Goal: Find specific page/section: Find specific page/section

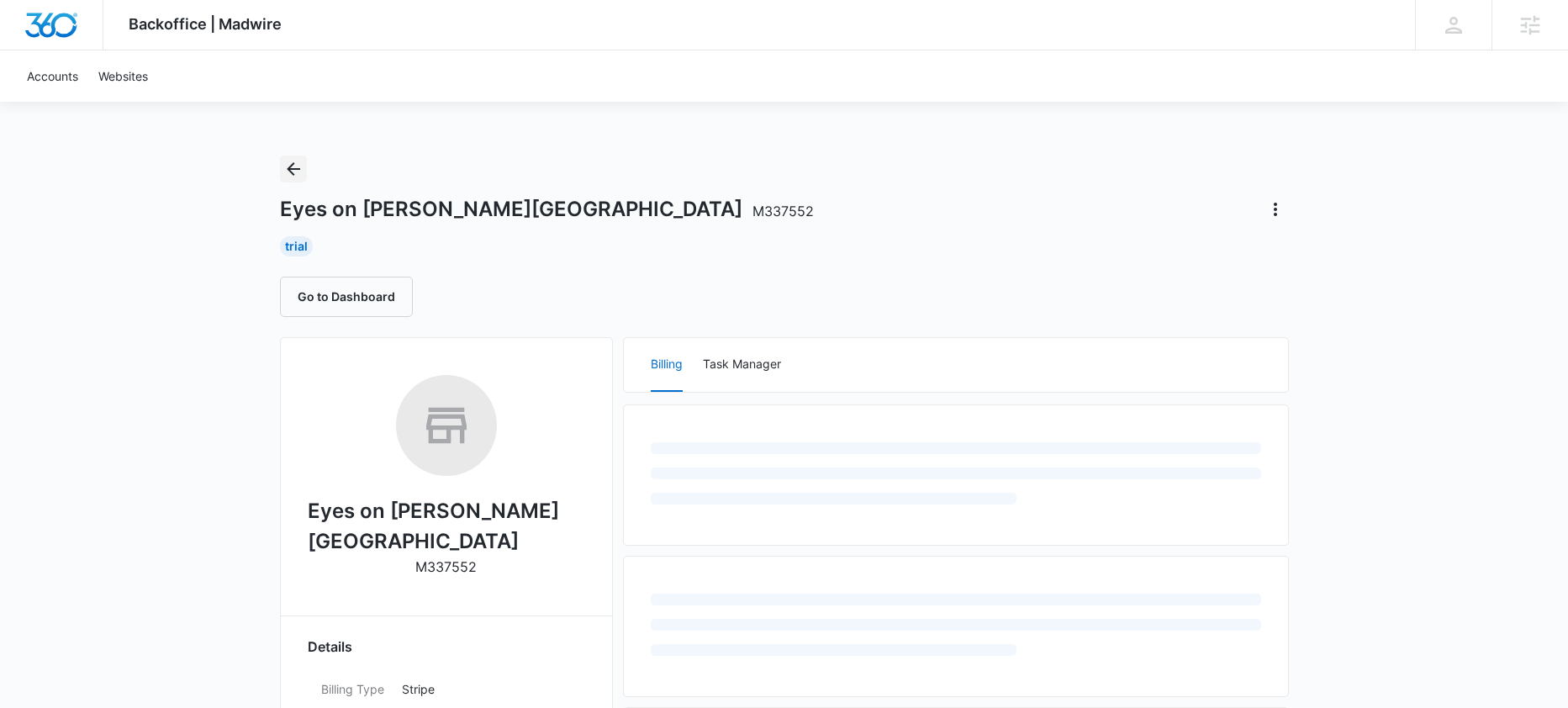
click at [290, 166] on icon "Back" at bounding box center [293, 168] width 13 height 13
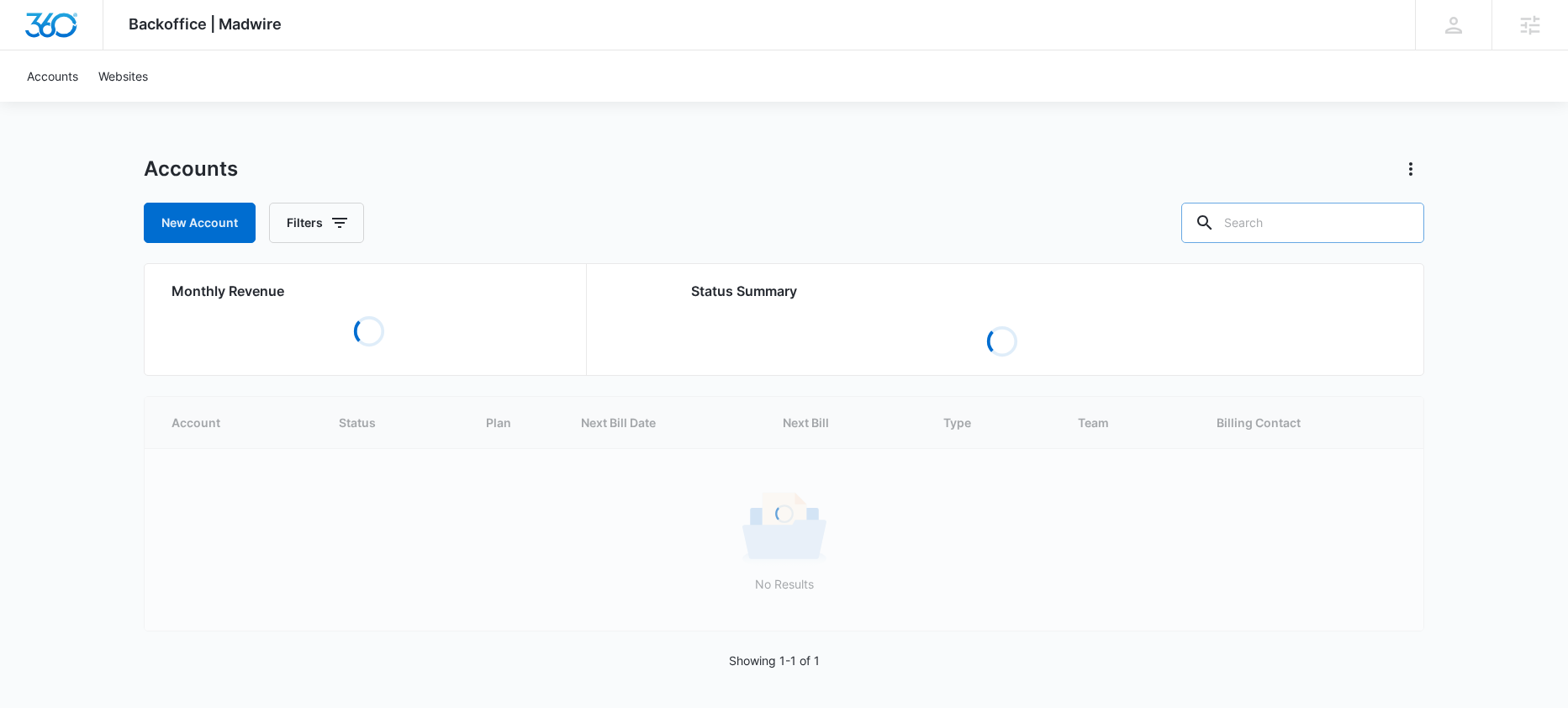
click at [1345, 212] on input "text" at bounding box center [1302, 223] width 243 height 40
paste input "M36355"
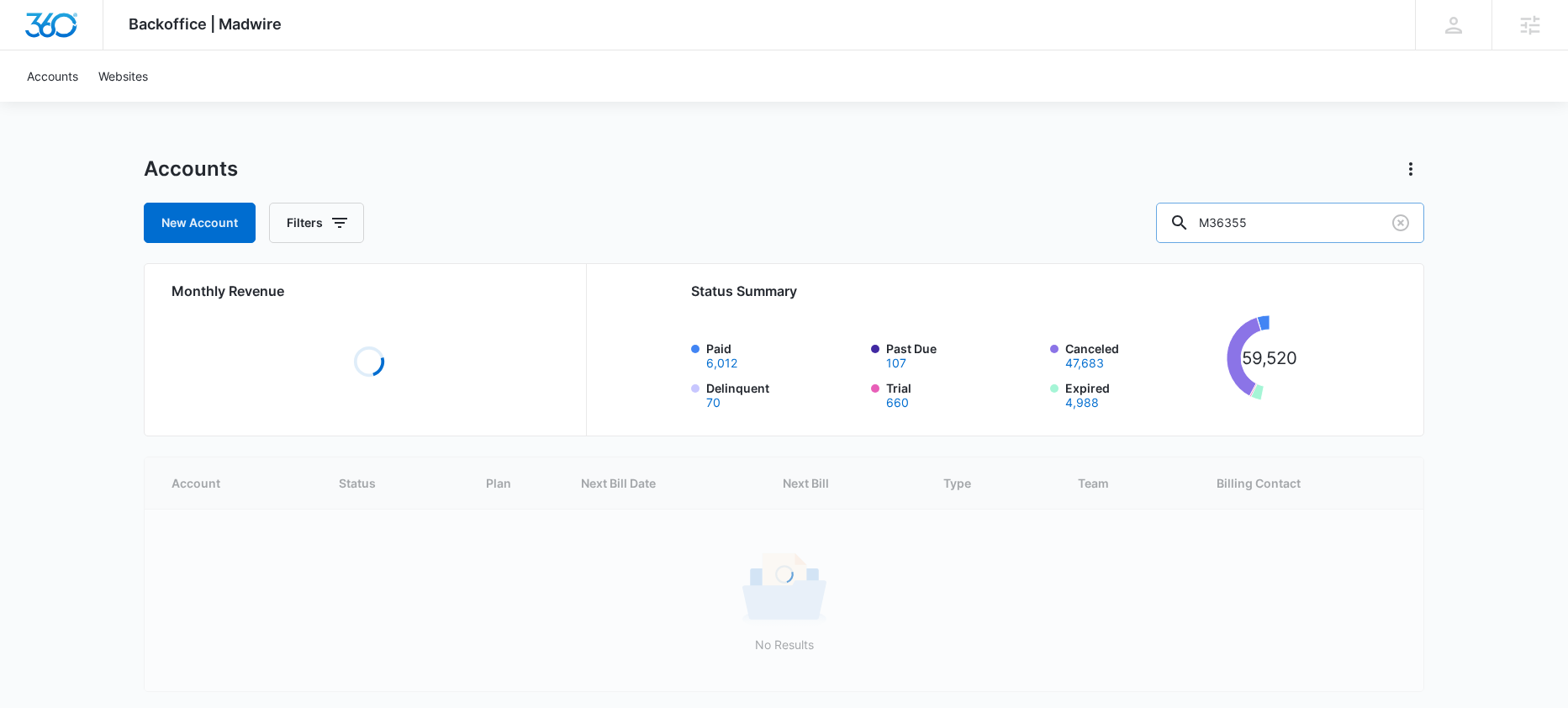
type input "M36355"
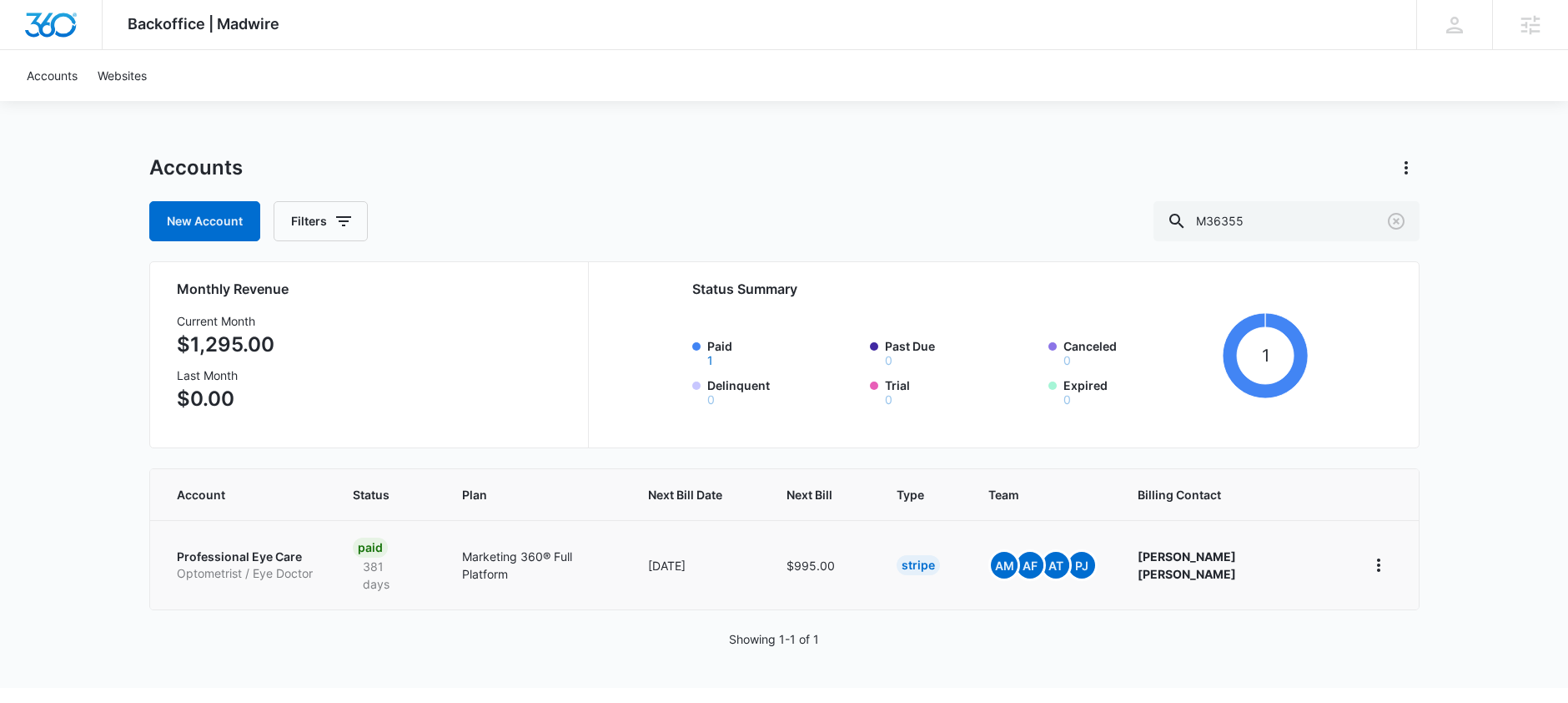
click at [349, 559] on td "Paid 381 days" at bounding box center [387, 564] width 110 height 89
click at [305, 565] on p "Optometrist / Eye Doctor" at bounding box center [245, 572] width 136 height 16
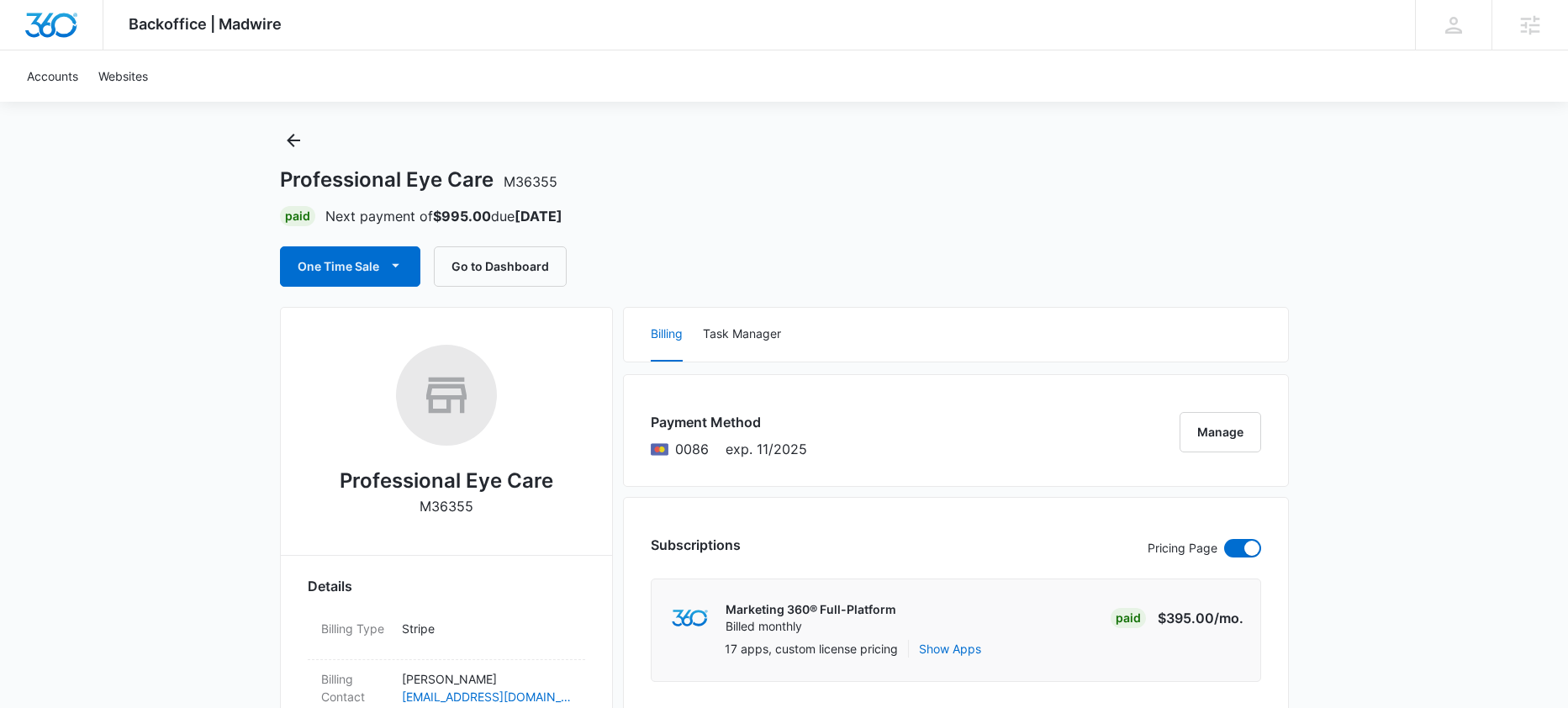
scroll to position [28, 0]
click at [522, 265] on button "Go to Dashboard" at bounding box center [500, 267] width 132 height 40
click at [292, 138] on icon "Back" at bounding box center [293, 141] width 20 height 20
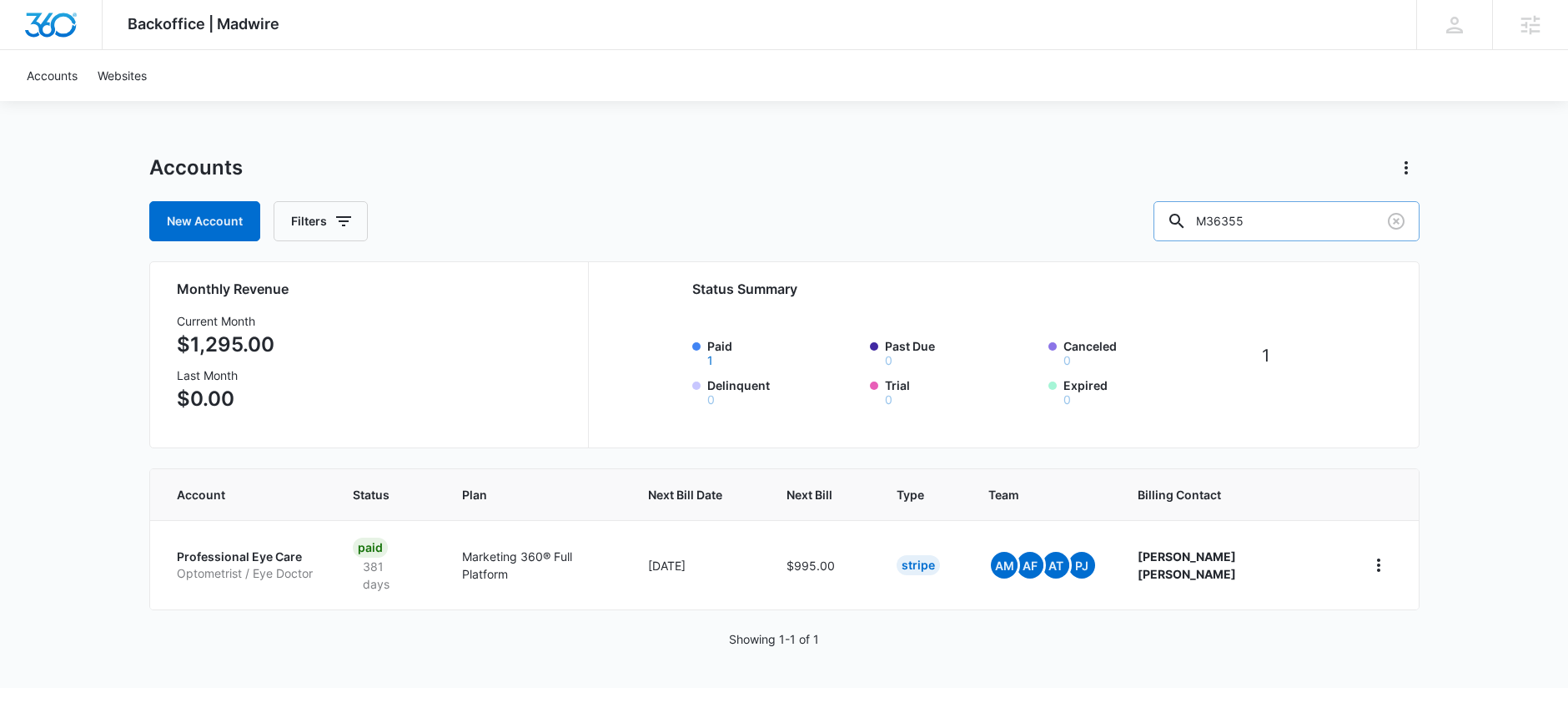
click at [1284, 227] on input "M36355" at bounding box center [1287, 221] width 266 height 40
paste input "52537"
type input "M52537"
click at [542, 563] on p "Marketing 360® Full Platform" at bounding box center [536, 565] width 146 height 35
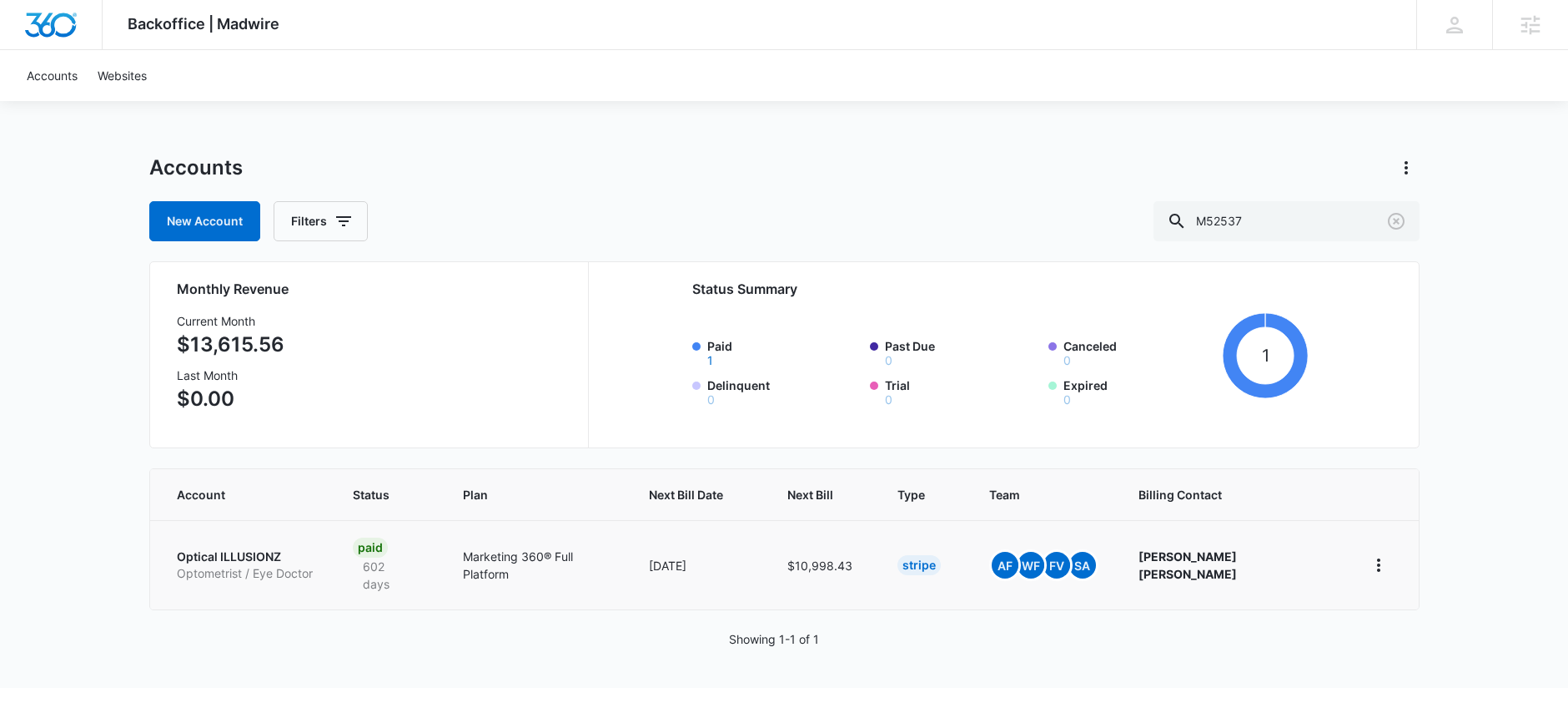
click at [266, 548] on p "Optical ILLUSIONZ" at bounding box center [245, 556] width 136 height 16
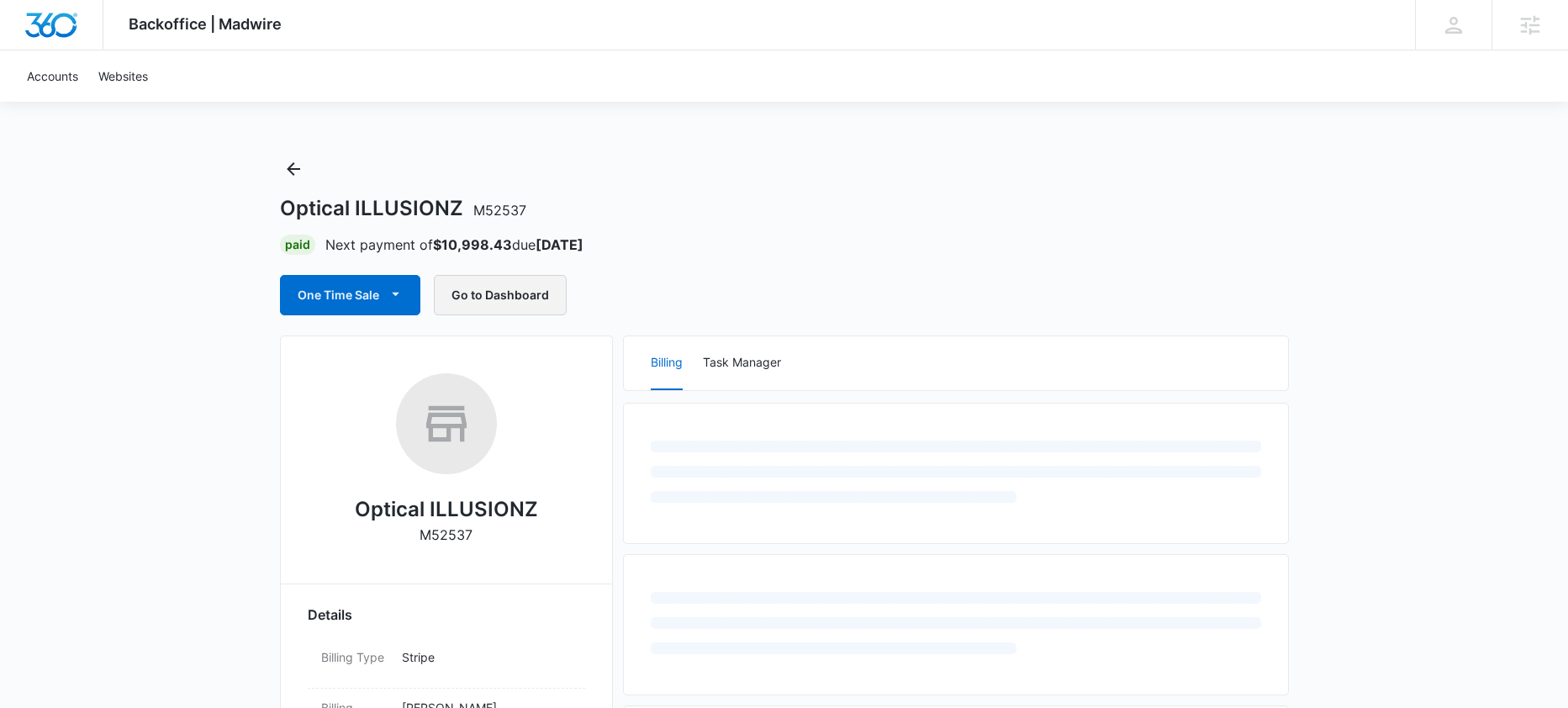
click at [509, 296] on button "Go to Dashboard" at bounding box center [500, 295] width 132 height 40
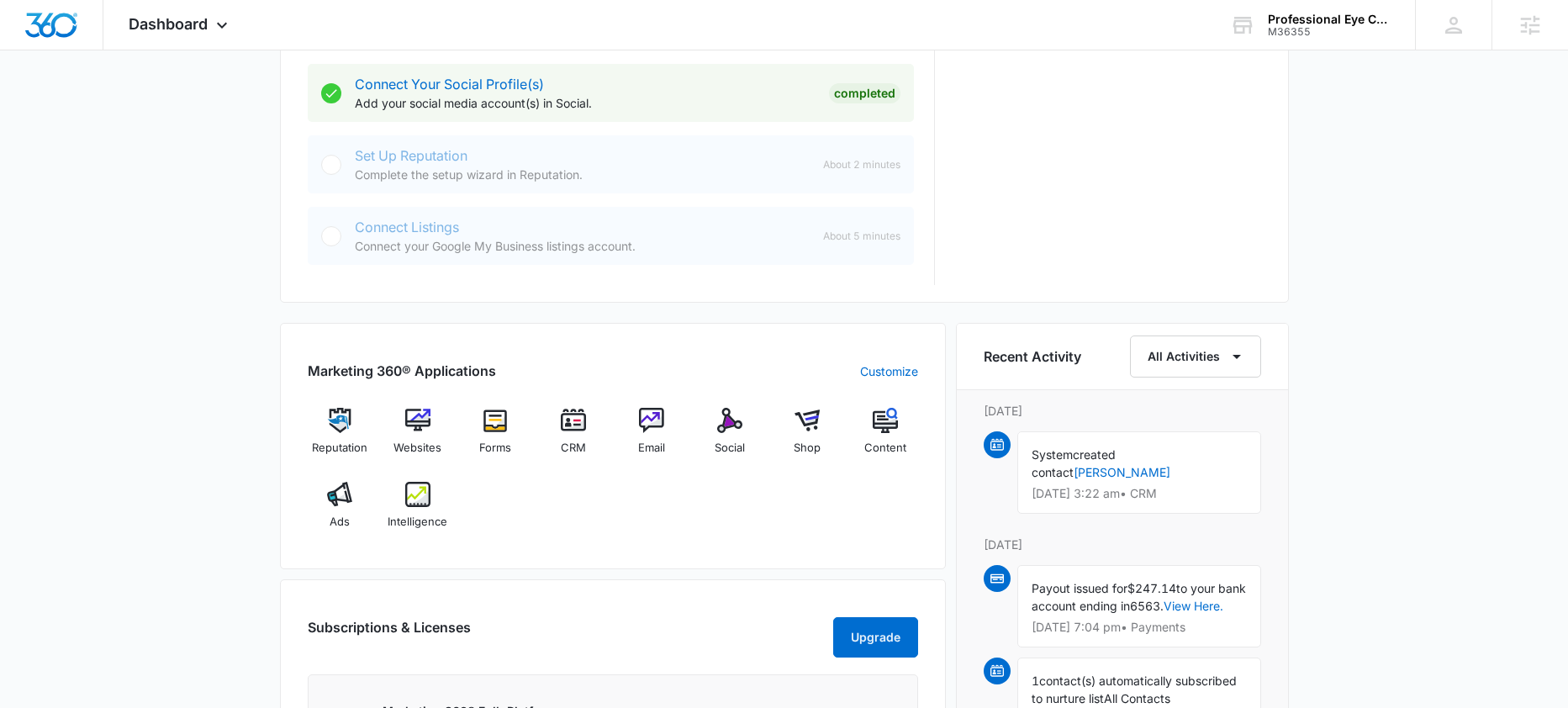
scroll to position [940, 0]
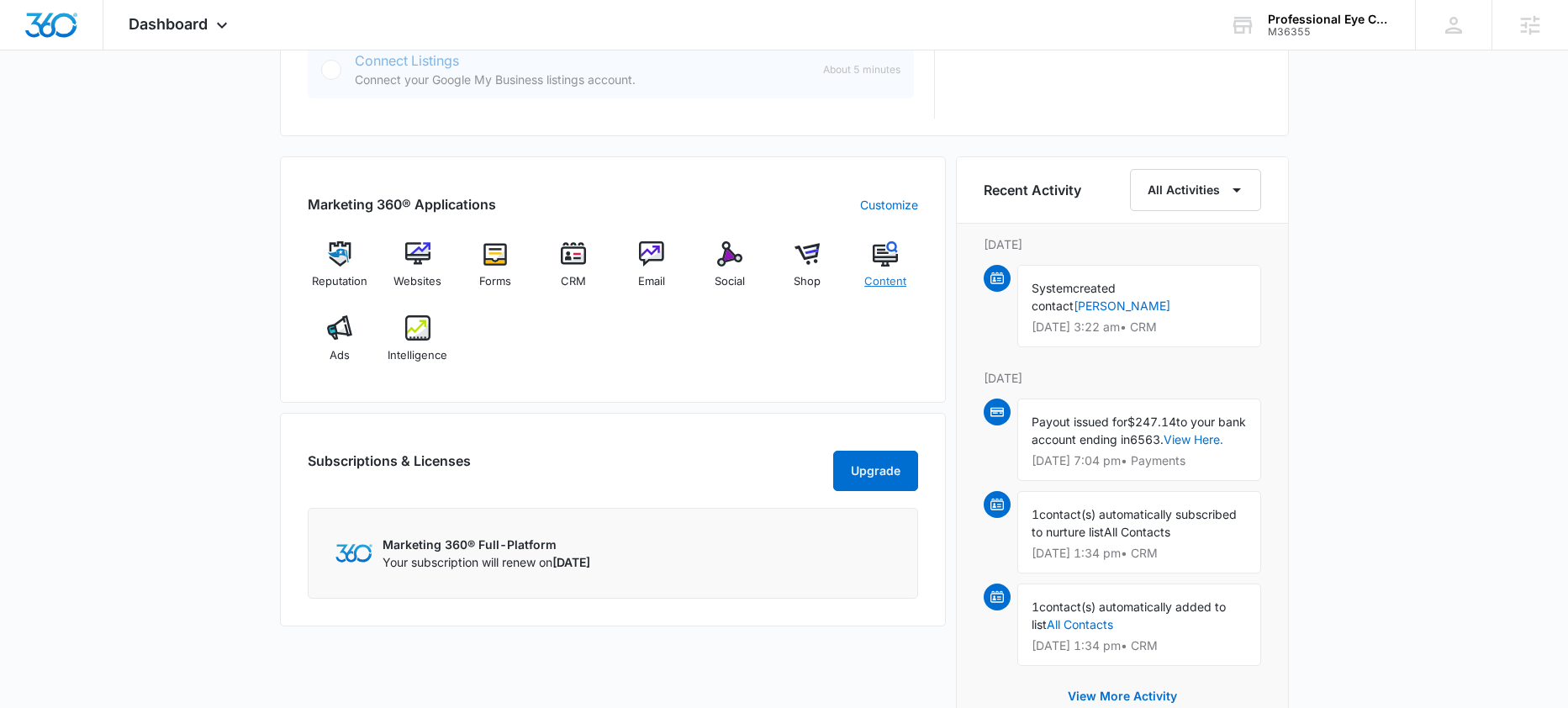
click at [902, 264] on div "Content" at bounding box center [886, 271] width 64 height 60
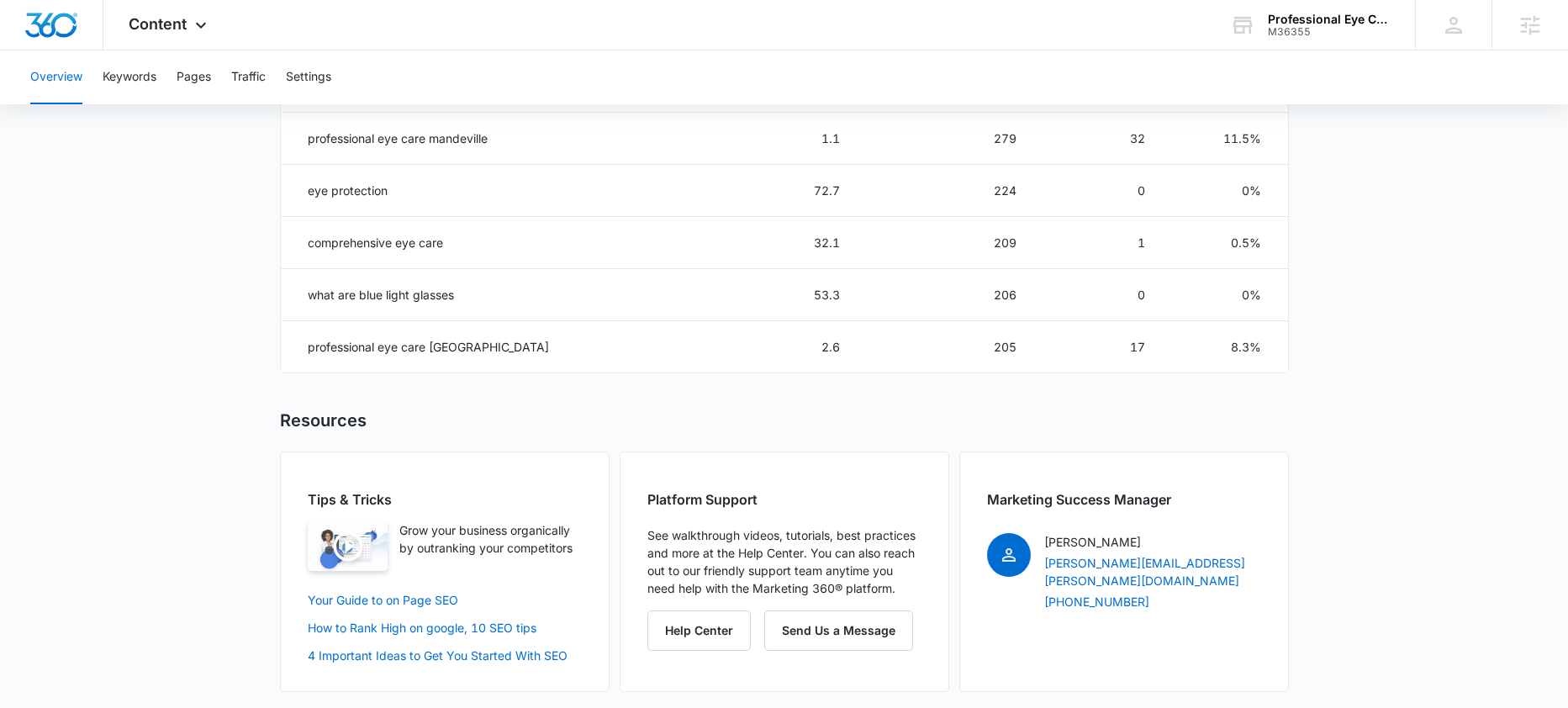
scroll to position [1079, 0]
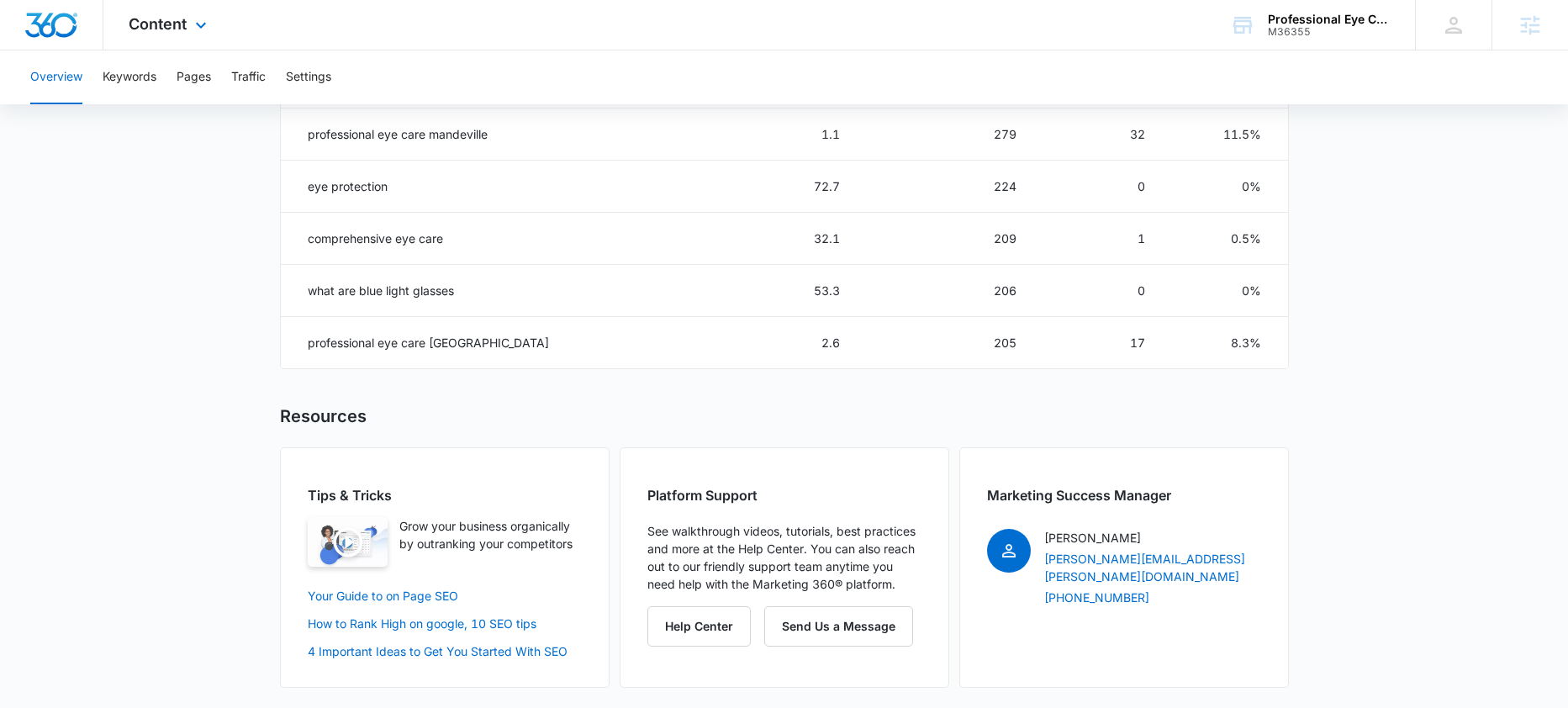
click at [149, 43] on div "Content Apps Reputation Websites Forms CRM Email Social Shop Content Ads Intell…" at bounding box center [170, 24] width 132 height 50
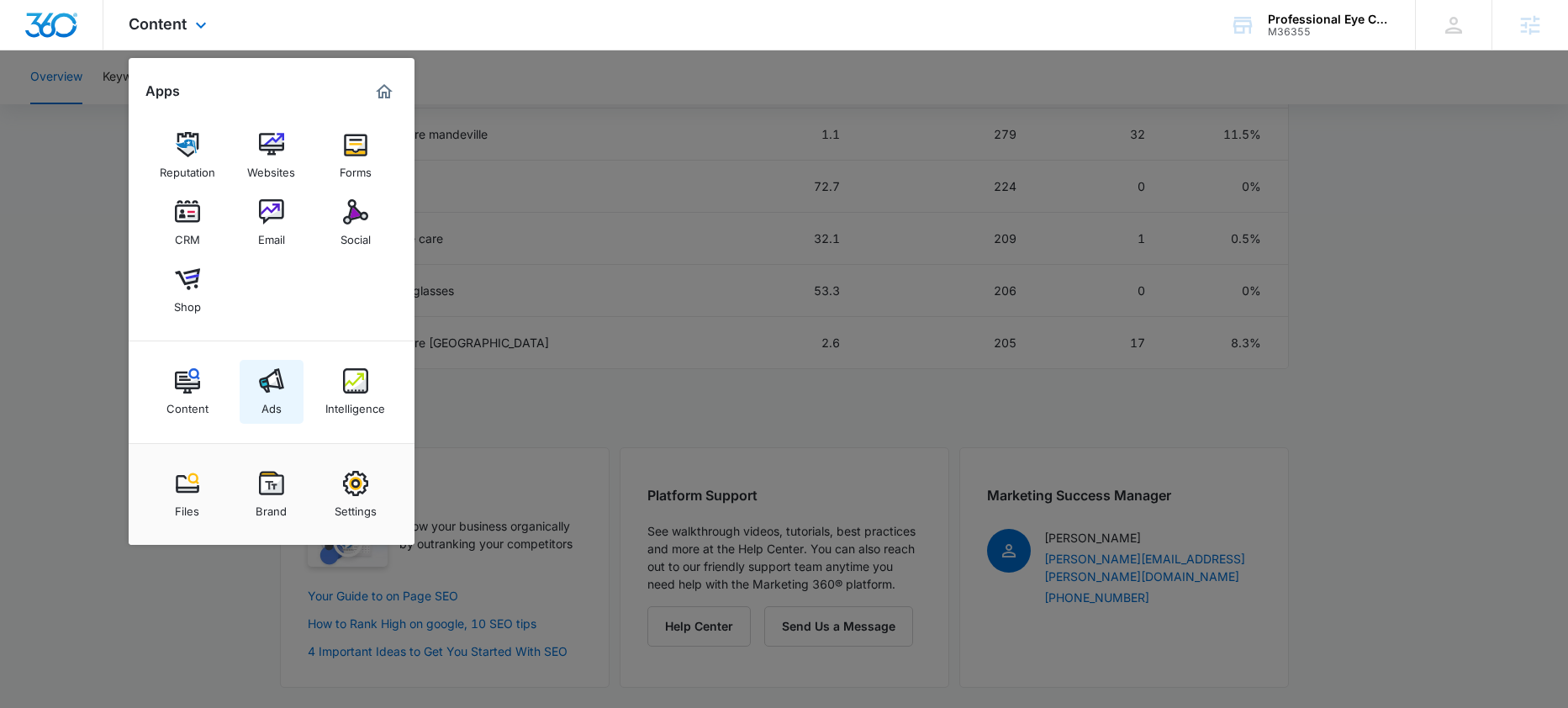
click at [267, 397] on div "Ads" at bounding box center [271, 404] width 20 height 22
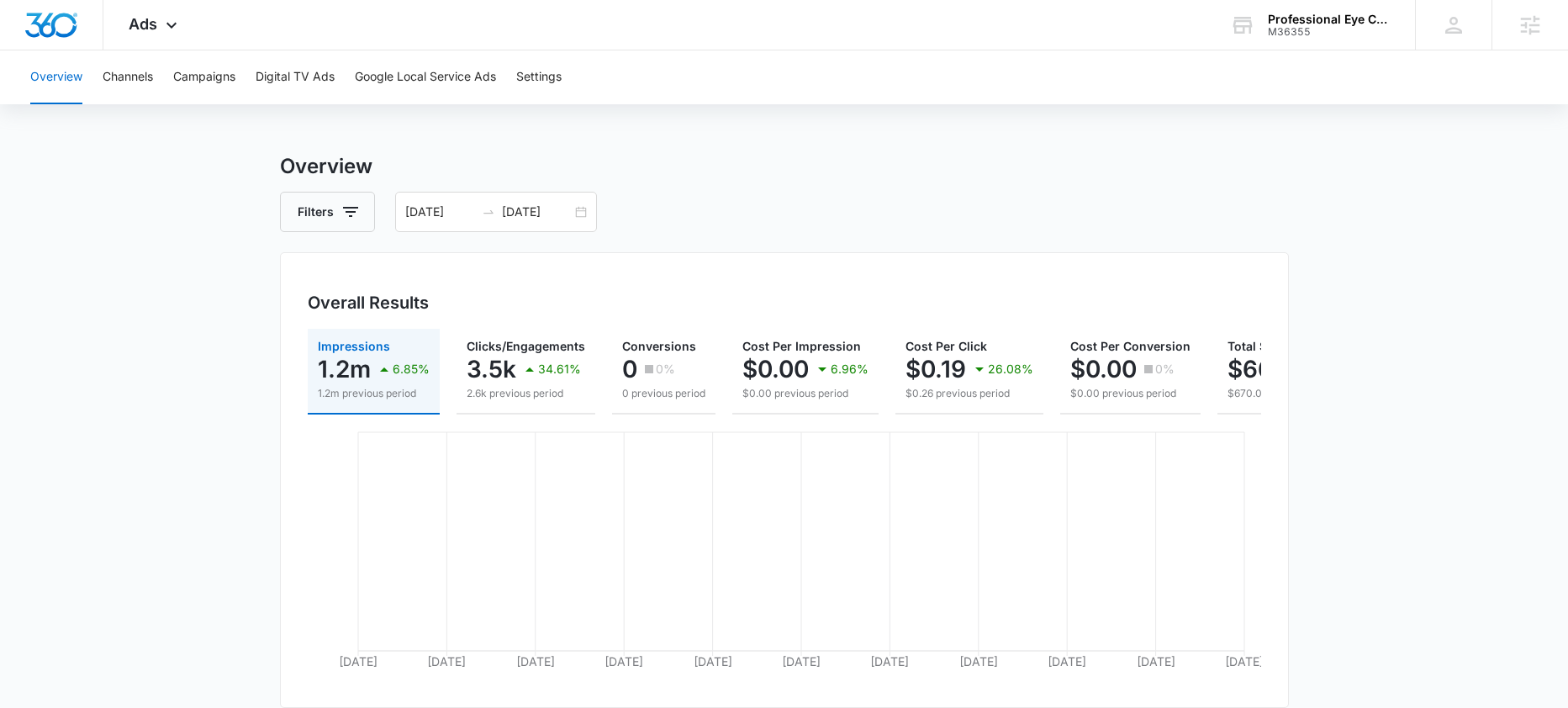
scroll to position [21, 0]
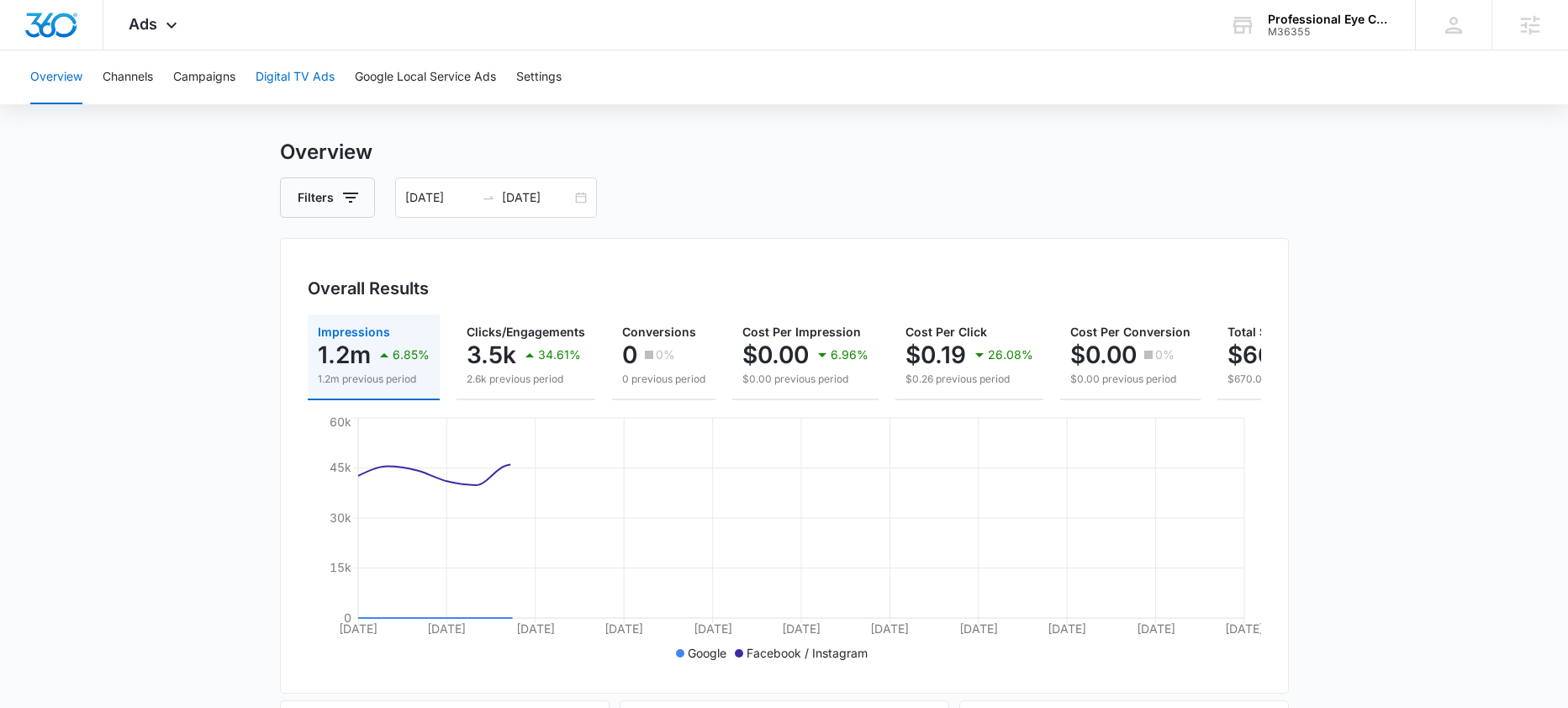
click at [264, 82] on button "Digital TV Ads" at bounding box center [294, 78] width 79 height 54
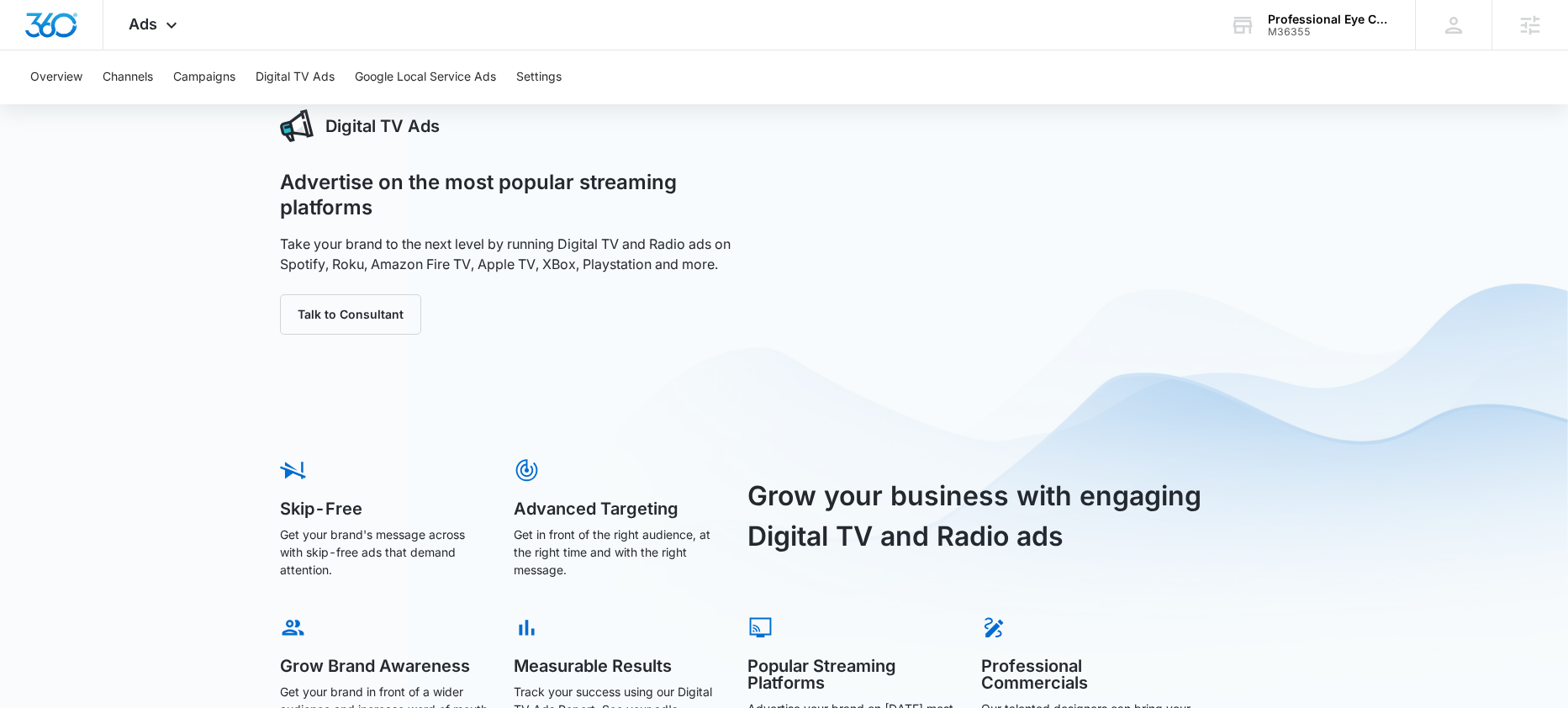
scroll to position [17, 0]
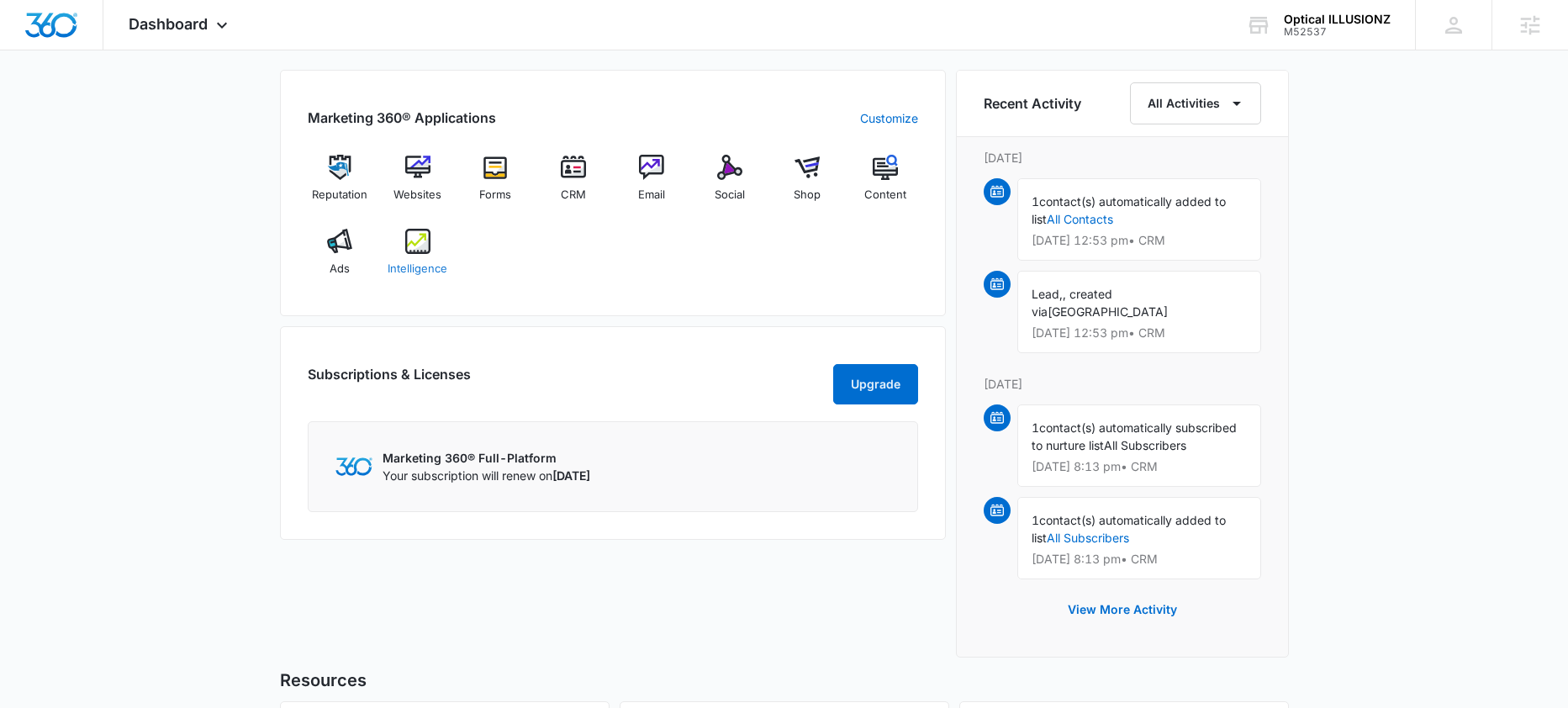
scroll to position [1023, 0]
click at [334, 252] on img at bounding box center [339, 242] width 25 height 25
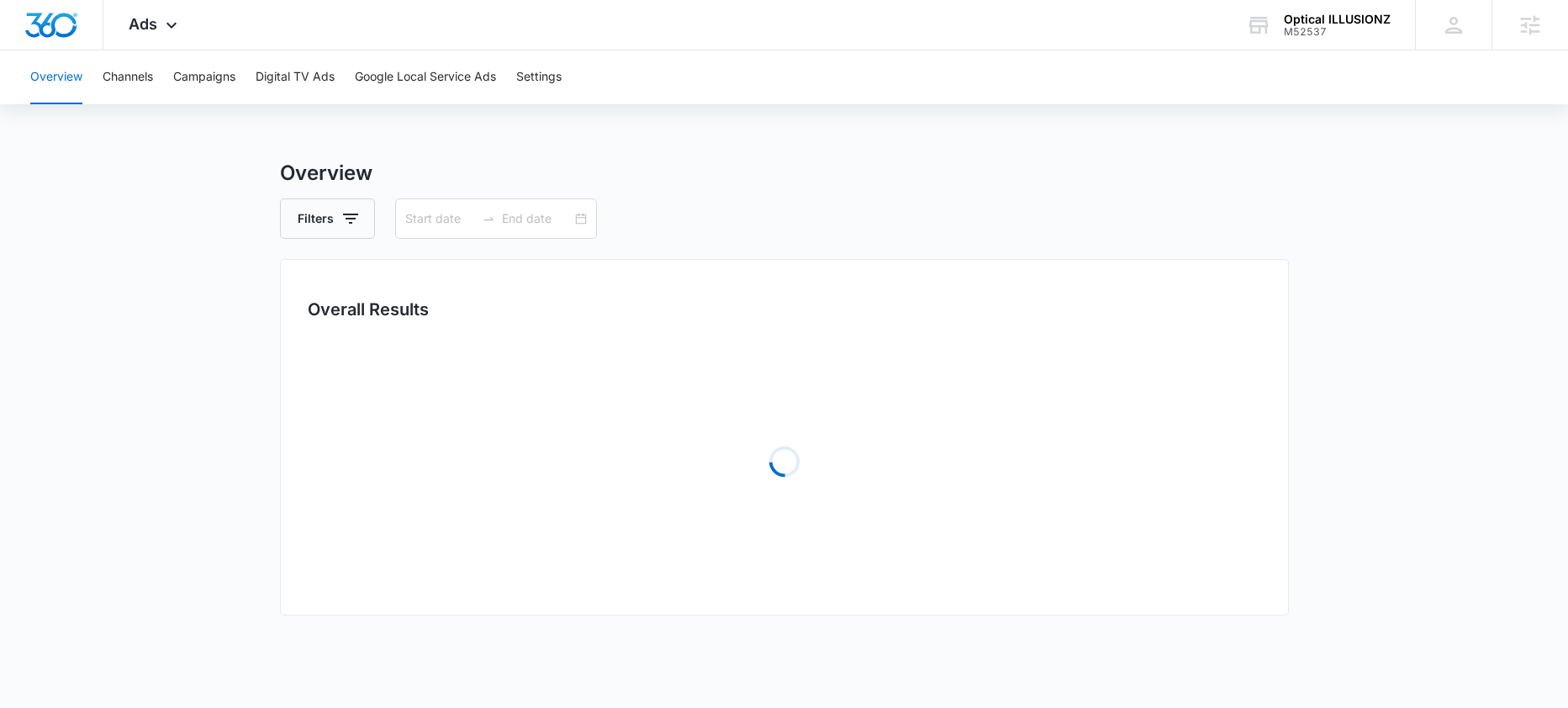
type input "[DATE]"
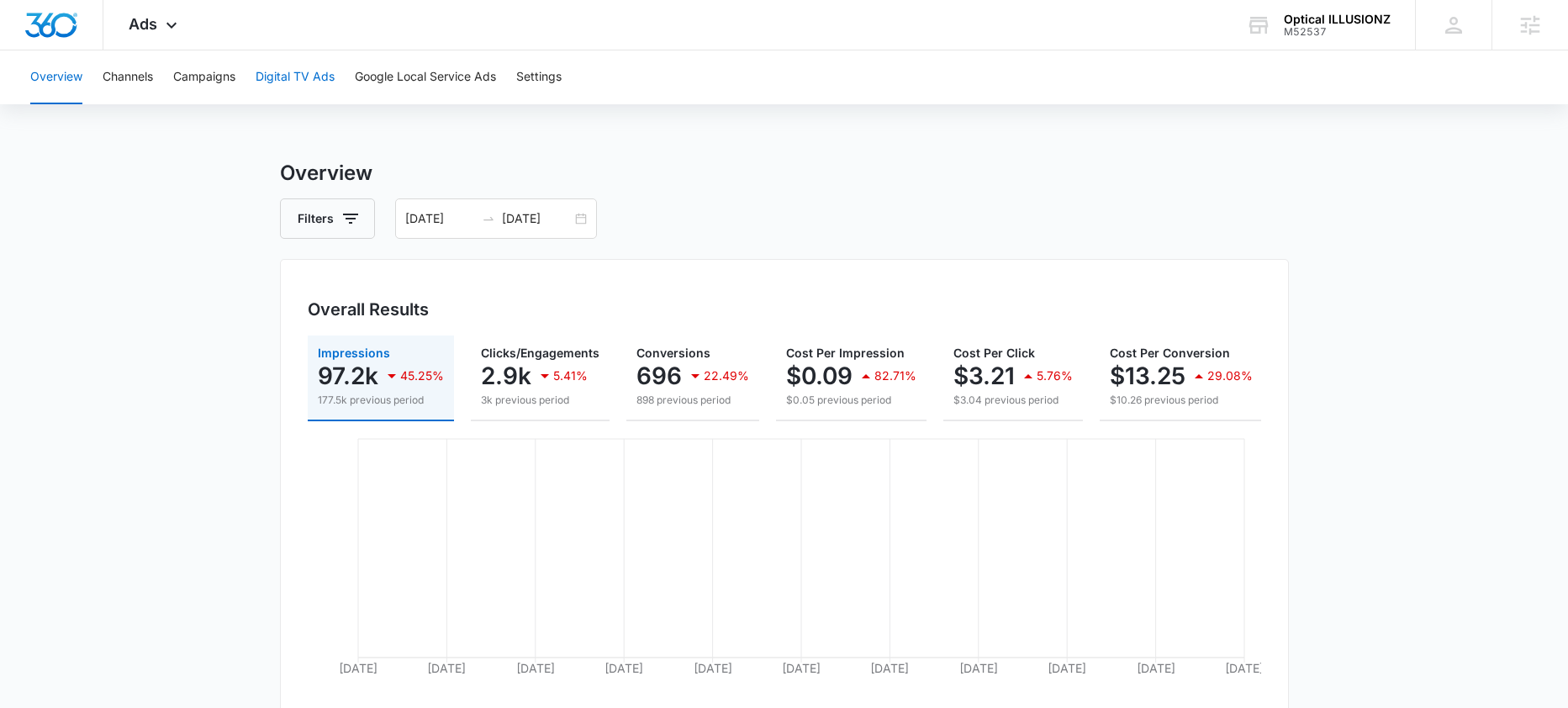
click at [325, 75] on button "Digital TV Ads" at bounding box center [294, 78] width 79 height 54
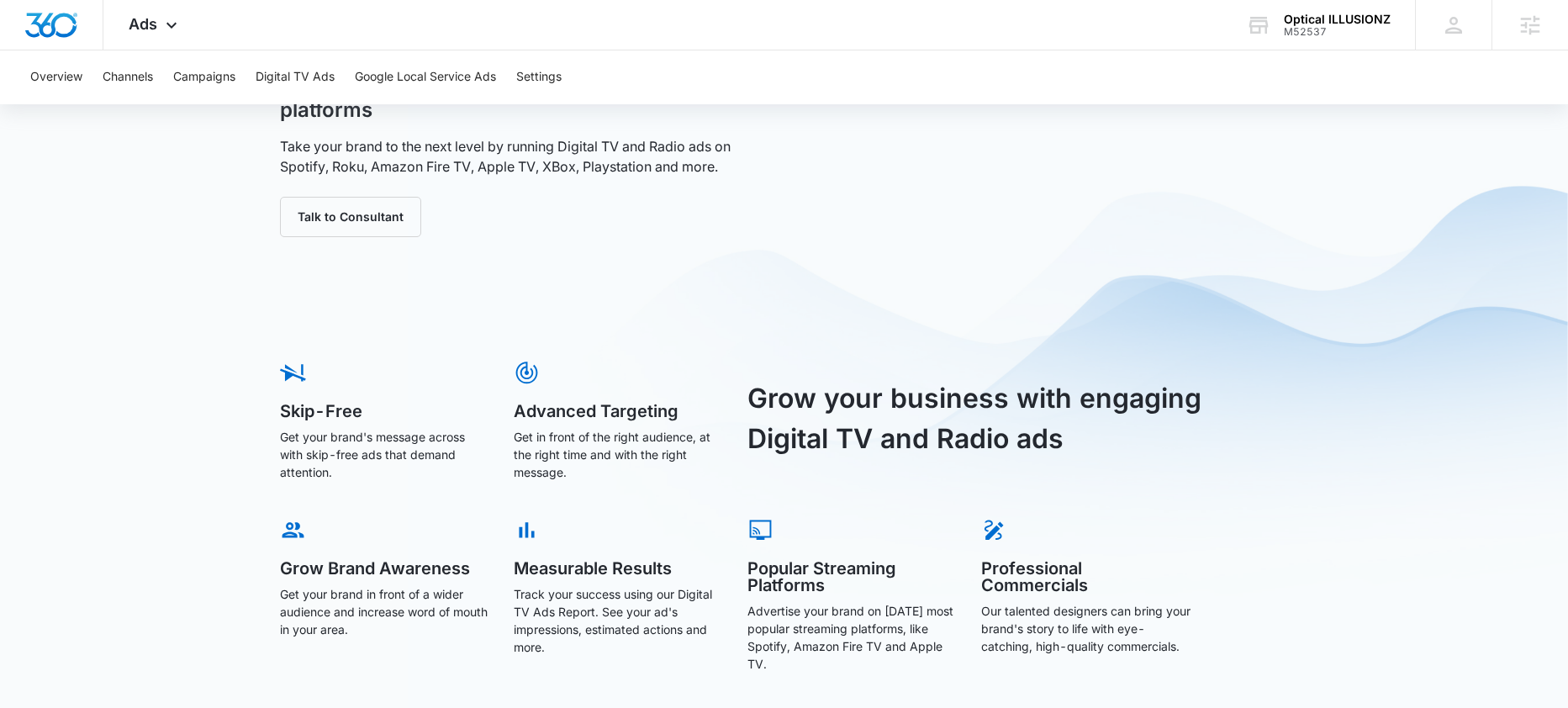
scroll to position [114, 0]
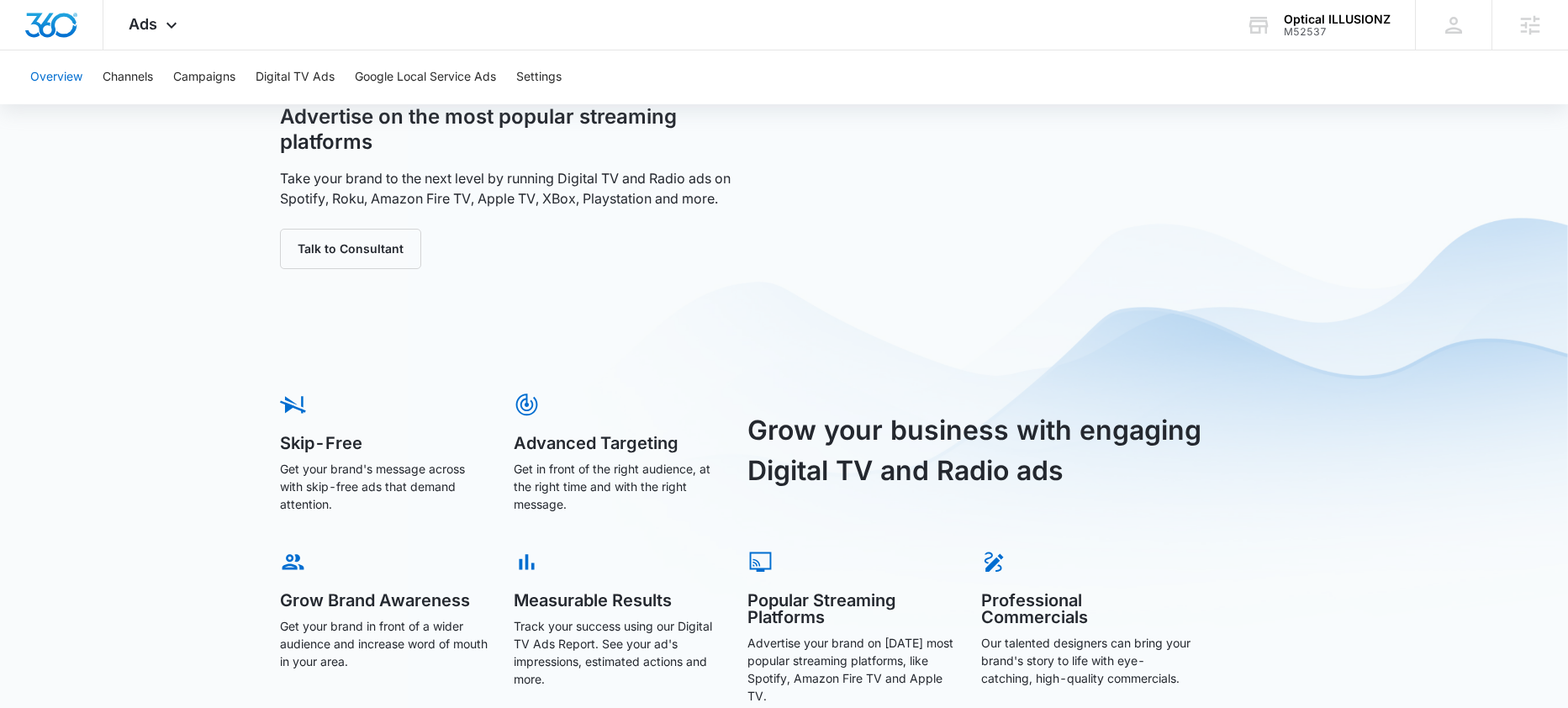
click at [59, 77] on button "Overview" at bounding box center [57, 78] width 52 height 54
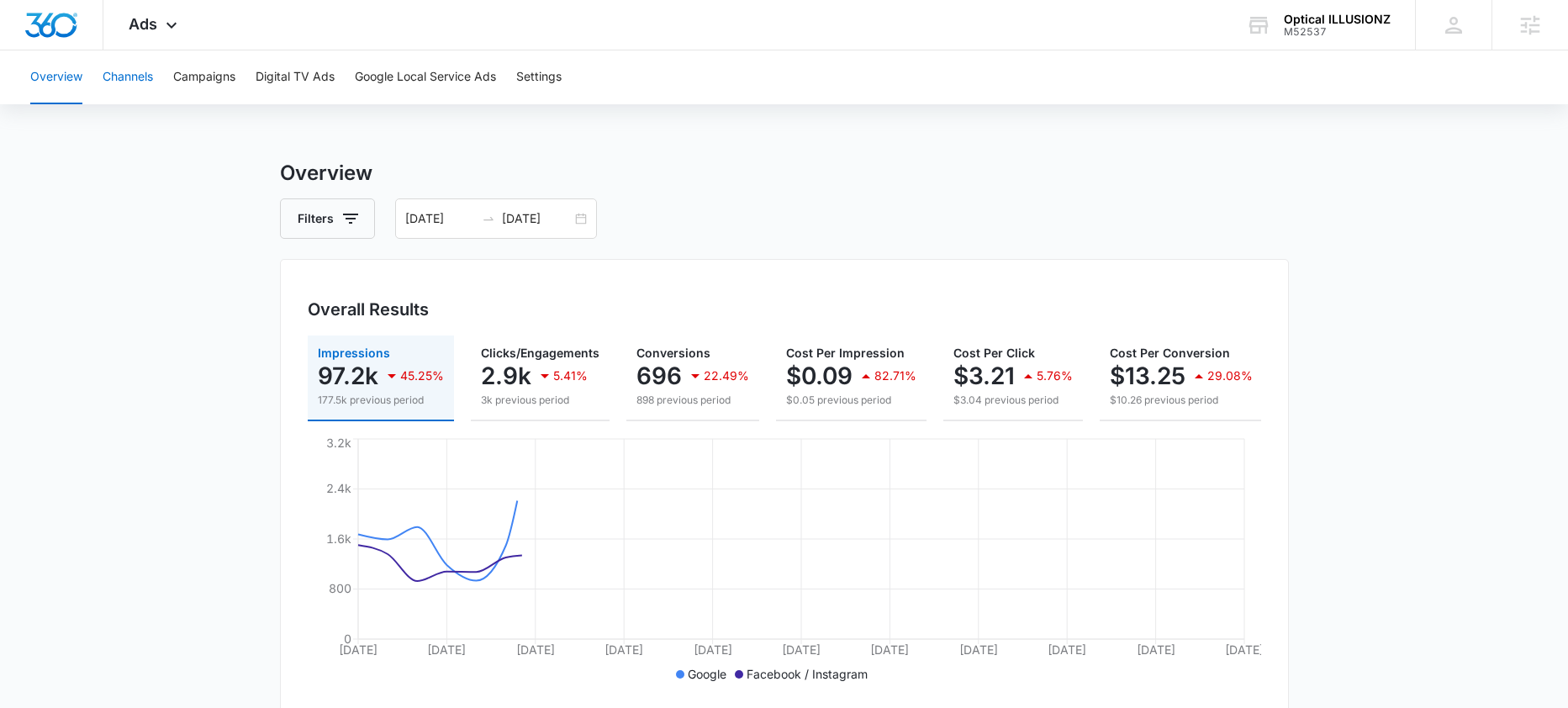
click at [126, 84] on button "Channels" at bounding box center [128, 78] width 51 height 54
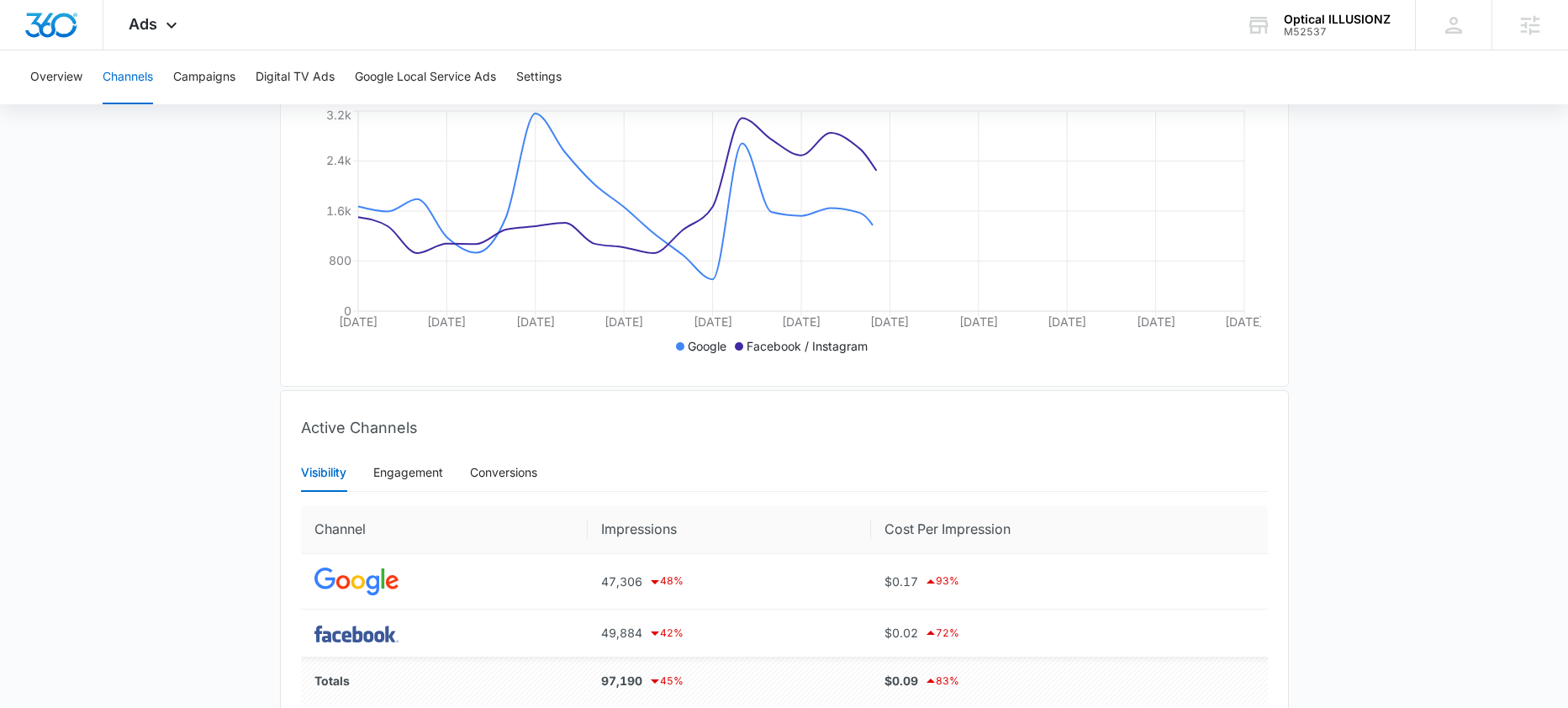
scroll to position [419, 0]
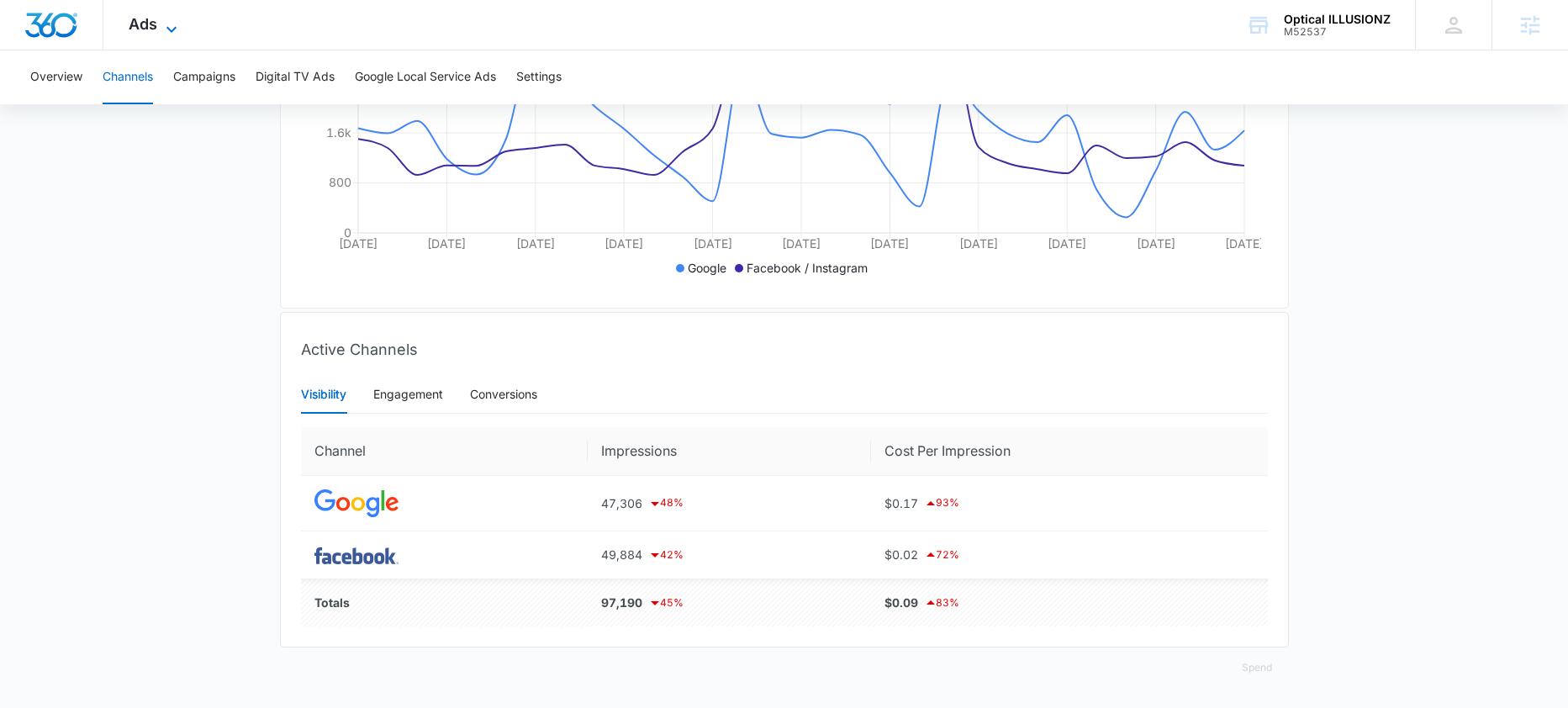
click at [155, 18] on span "Ads" at bounding box center [143, 24] width 29 height 17
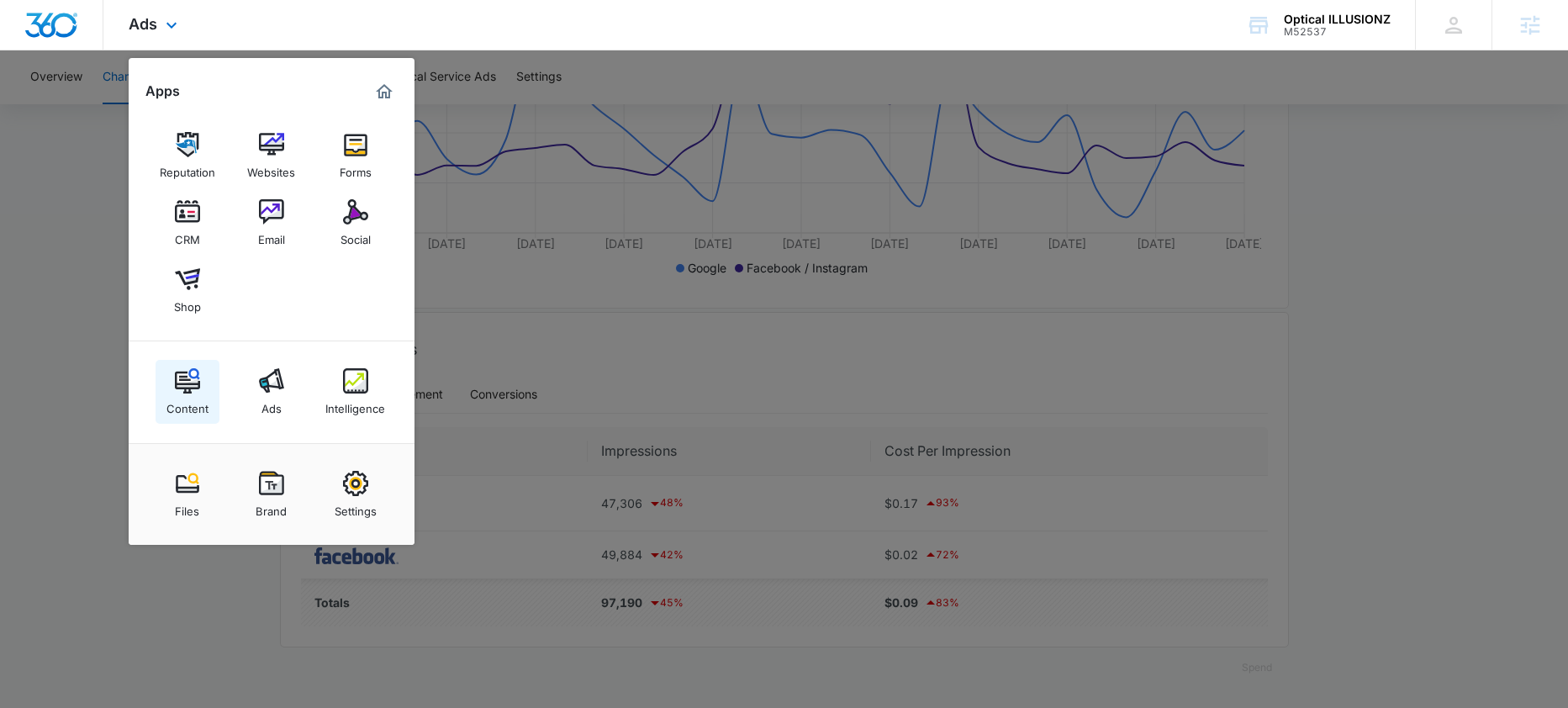
click at [204, 379] on link "Content" at bounding box center [187, 391] width 64 height 64
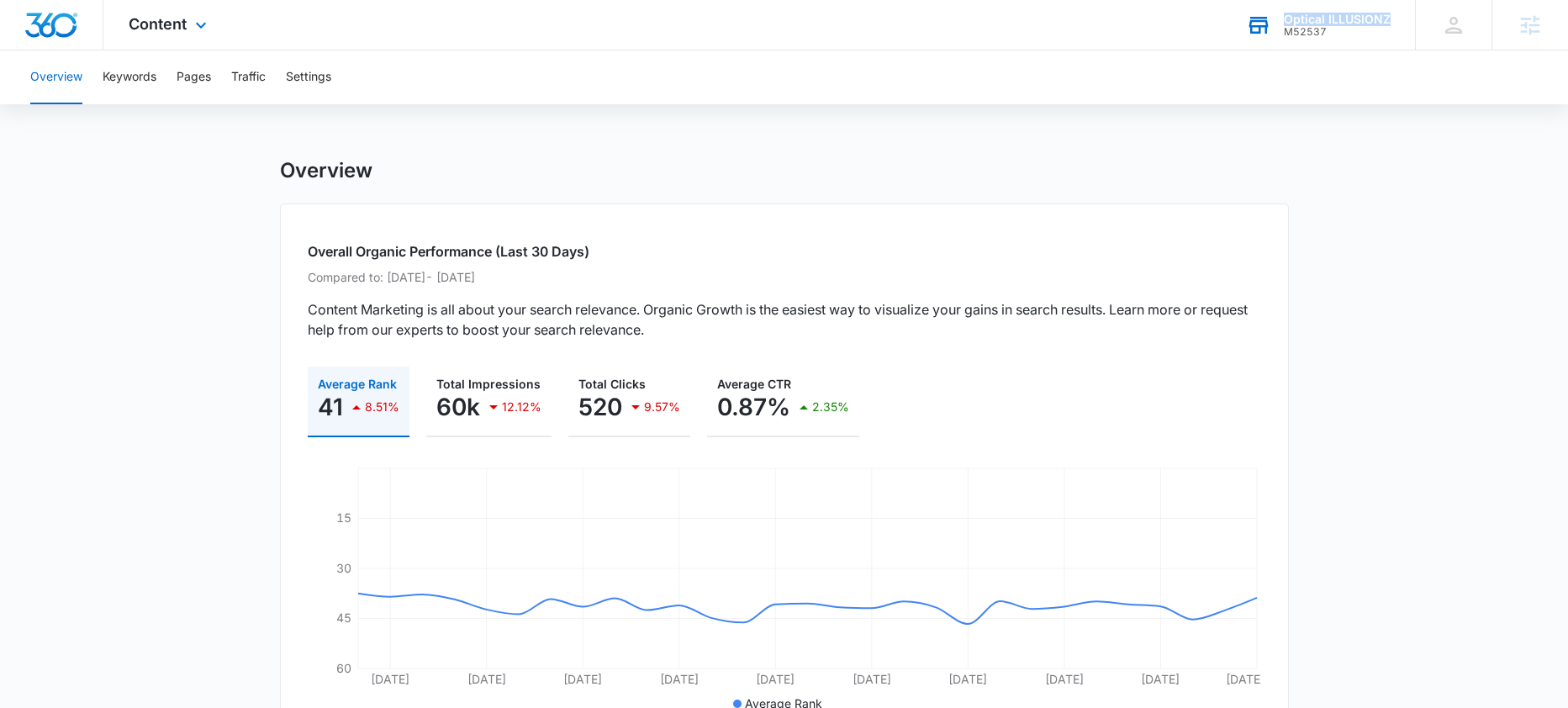
drag, startPoint x: 1292, startPoint y: 18, endPoint x: 1390, endPoint y: 15, distance: 98.0
click at [1390, 15] on div "Optical ILLUSIONZ M52537 Your Accounts View All" at bounding box center [1317, 24] width 194 height 50
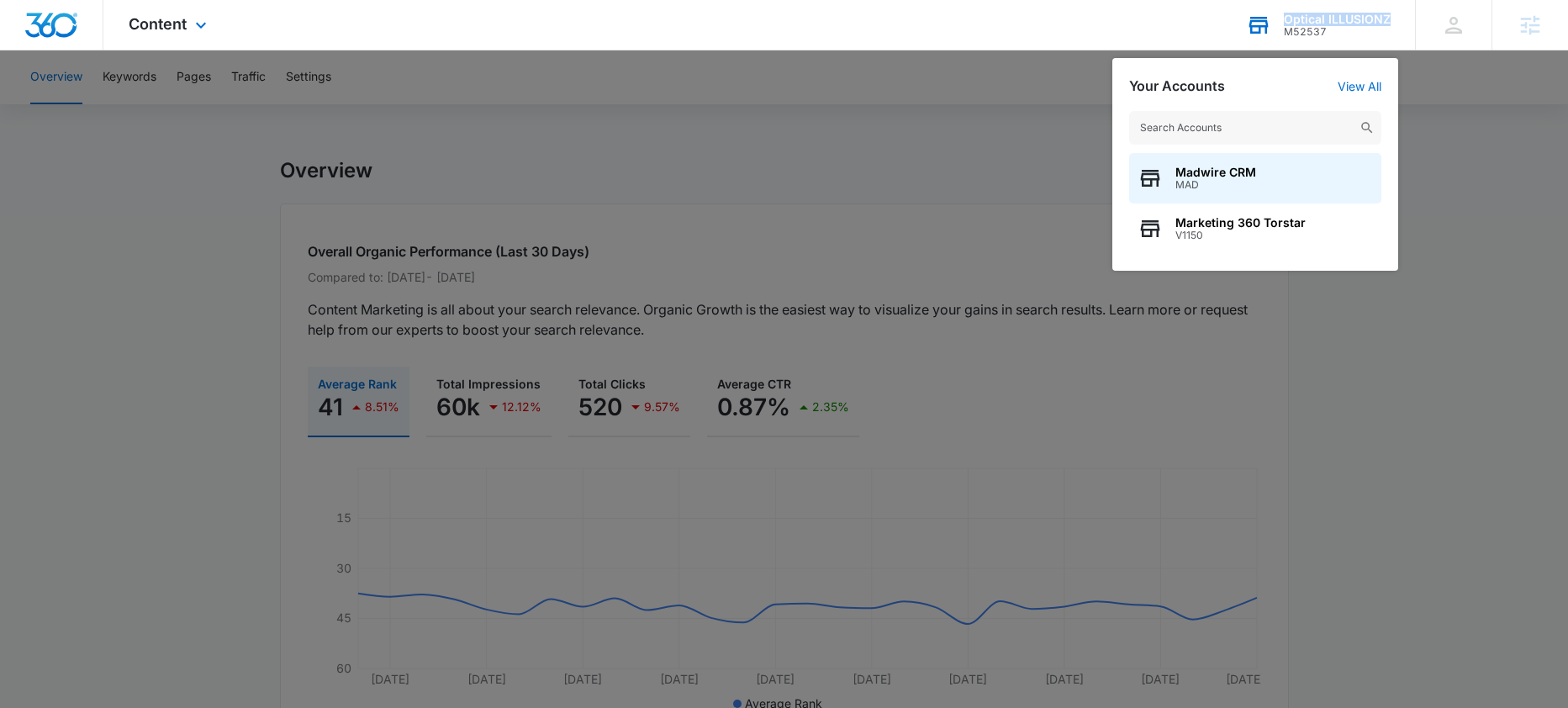
drag, startPoint x: 1288, startPoint y: 18, endPoint x: 1389, endPoint y: 20, distance: 101.0
click at [1389, 20] on div "Optical ILLUSIONZ" at bounding box center [1337, 18] width 107 height 13
copy div "Optical ILLUSIONZ"
